Goal: Task Accomplishment & Management: Complete application form

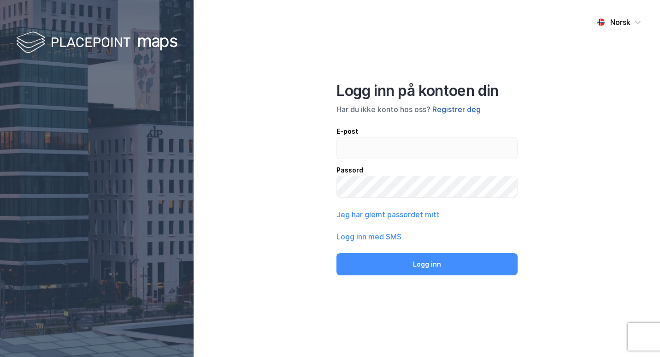
click at [462, 106] on button "Registrer deg" at bounding box center [456, 109] width 48 height 11
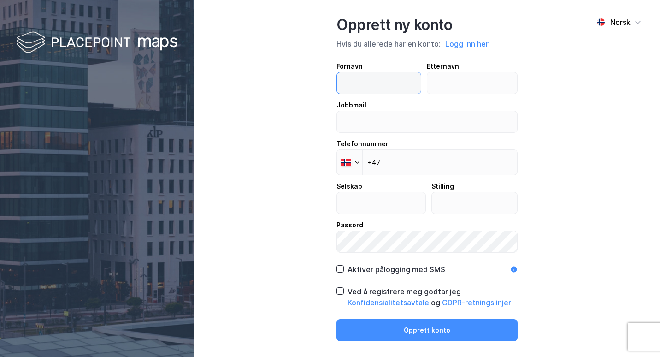
click at [395, 83] on input "text" at bounding box center [379, 82] width 84 height 21
type input "[PERSON_NAME]"
type input "Lundal"
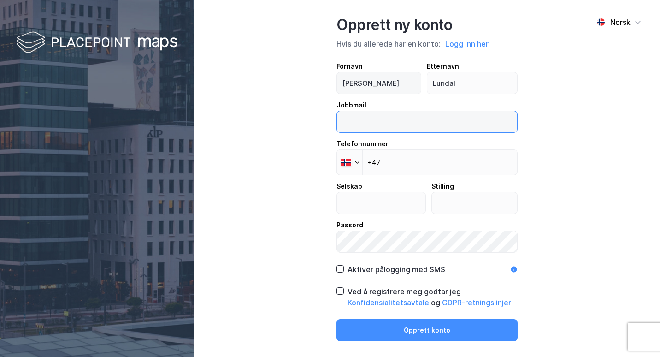
type input "[EMAIL_ADDRESS][DOMAIN_NAME]"
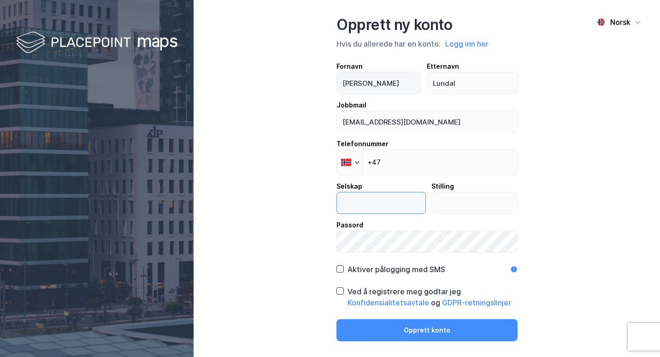
type input "934089812"
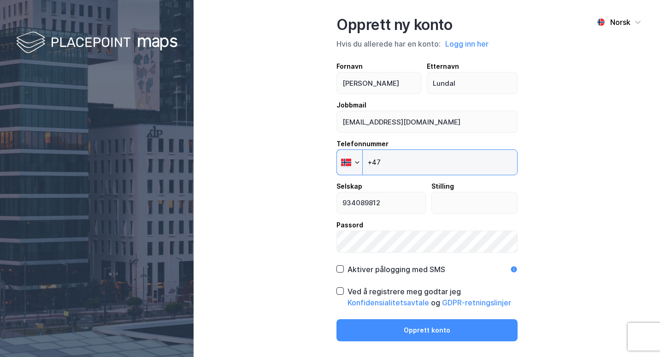
click at [465, 173] on input "+47" at bounding box center [426, 162] width 181 height 26
type input "[PHONE_NUMBER]"
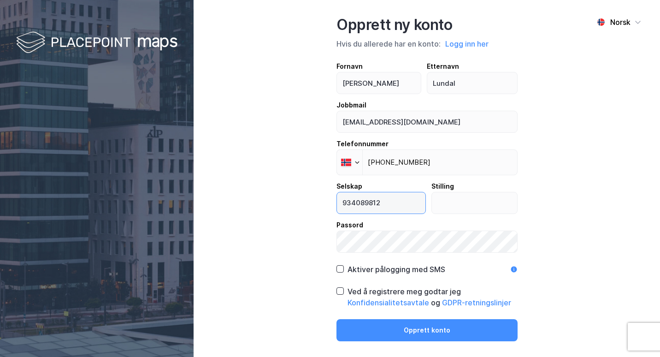
click at [382, 204] on input "934089812" at bounding box center [381, 202] width 88 height 21
click at [407, 199] on input "934089812" at bounding box center [381, 202] width 88 height 21
type input "Daglig leder"
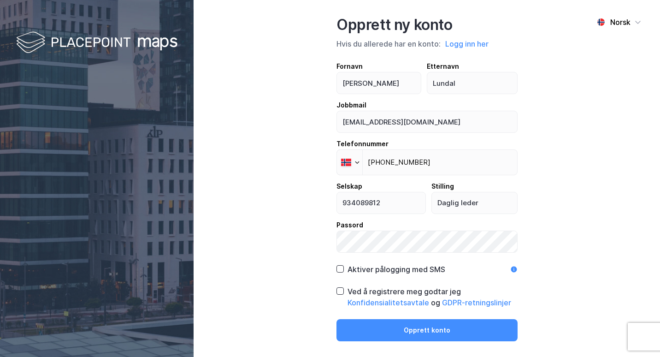
click at [399, 271] on div "Aktiver pålogging med SMS" at bounding box center [396, 269] width 98 height 11
click at [357, 291] on div "Ved å registrere meg godtar jeg Konfidensialitetsavtale og GDPR-retningslinjer" at bounding box center [432, 297] width 170 height 22
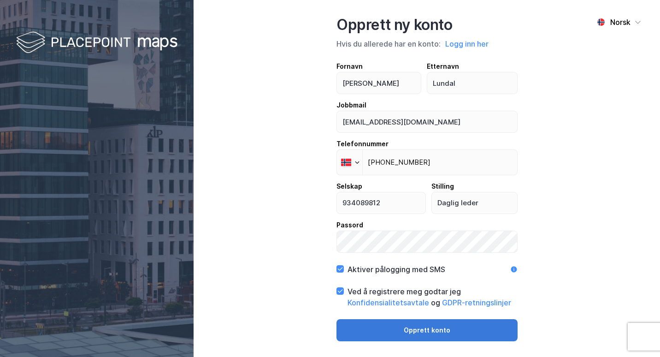
click at [425, 327] on button "Opprett konto" at bounding box center [426, 330] width 181 height 22
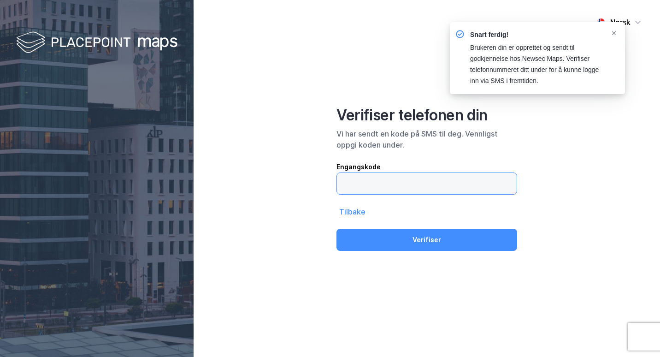
click at [454, 183] on input "text" at bounding box center [427, 183] width 180 height 21
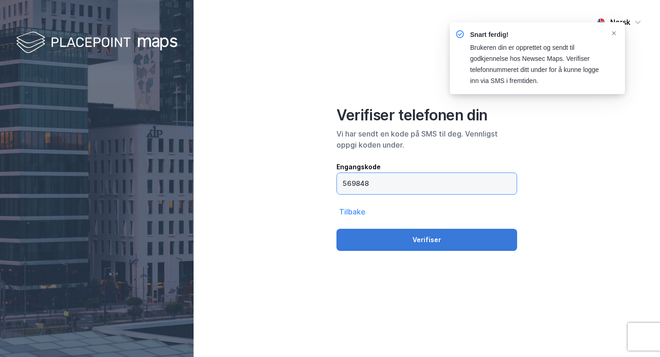
type input "569848"
click at [457, 241] on button "Verifiser" at bounding box center [426, 240] width 181 height 22
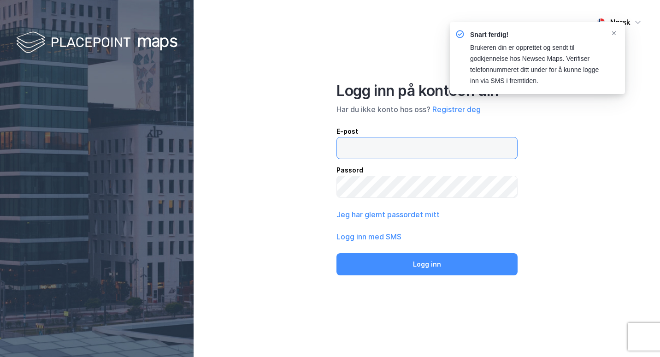
click at [433, 149] on input "email" at bounding box center [427, 147] width 180 height 21
type input "[EMAIL_ADDRESS][DOMAIN_NAME]"
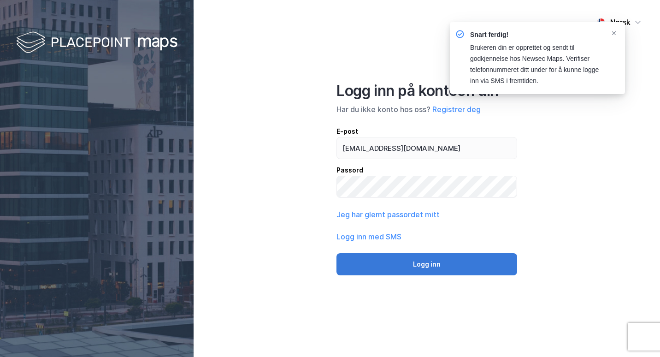
click at [489, 266] on button "Logg inn" at bounding box center [426, 264] width 181 height 22
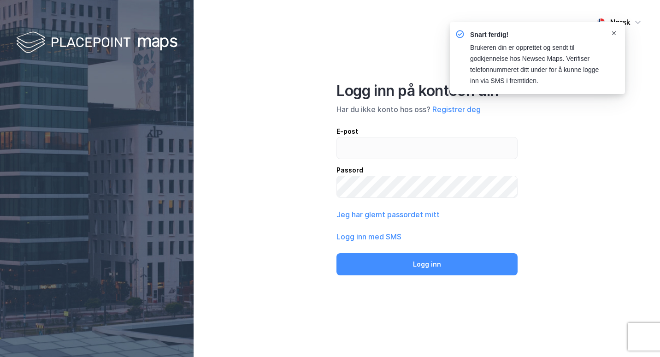
click at [614, 30] on icon "Notifications Alt+T" at bounding box center [614, 33] width 6 height 6
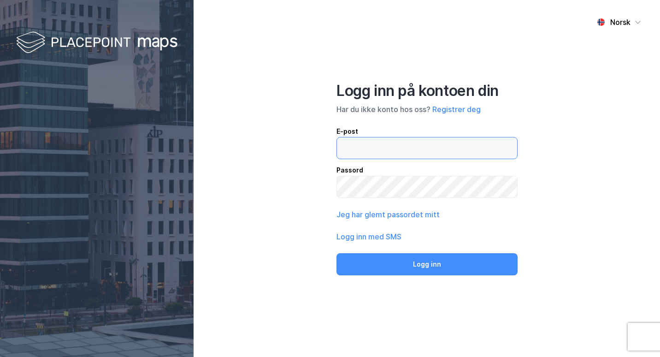
click at [457, 146] on input "email" at bounding box center [427, 147] width 180 height 21
type input "[EMAIL_ADDRESS][DOMAIN_NAME]"
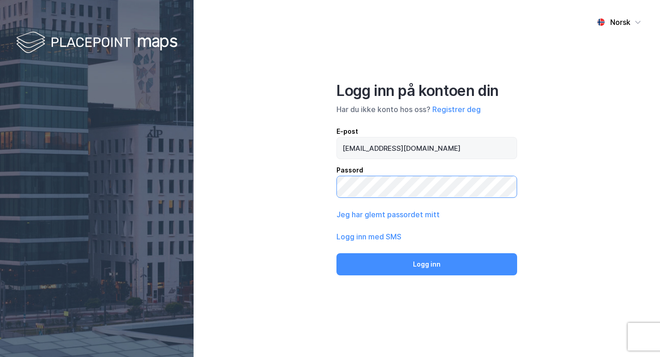
click at [336, 253] on button "Logg inn" at bounding box center [426, 264] width 181 height 22
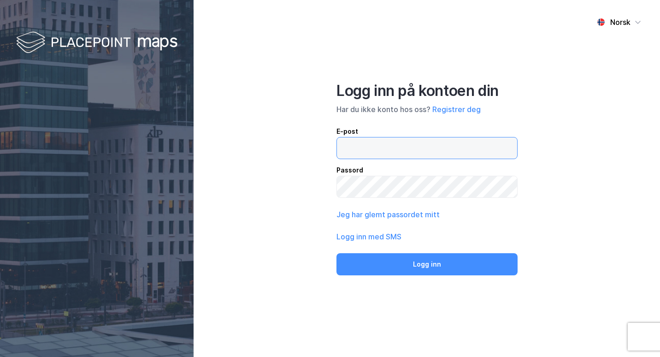
click at [450, 158] on input "email" at bounding box center [427, 147] width 180 height 21
click at [577, 136] on div "Norsk Logg inn på kontoen din Har du ikke konto hos oss? Registrer deg E-post P…" at bounding box center [427, 178] width 466 height 357
click at [483, 153] on input "email" at bounding box center [427, 147] width 180 height 21
click at [589, 149] on div "Norsk Logg inn på kontoen din Har du ikke konto hos oss? Registrer deg E-post P…" at bounding box center [427, 178] width 466 height 357
click at [494, 157] on input "email" at bounding box center [427, 147] width 180 height 21
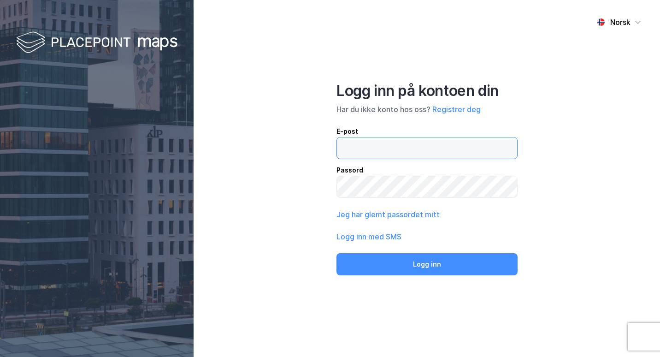
type input "[EMAIL_ADDRESS][DOMAIN_NAME]"
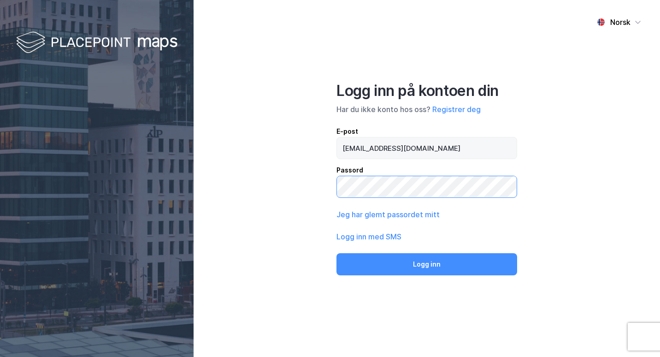
click at [336, 253] on button "Logg inn" at bounding box center [426, 264] width 181 height 22
click at [114, 53] on img at bounding box center [96, 42] width 161 height 27
